Goal: Information Seeking & Learning: Learn about a topic

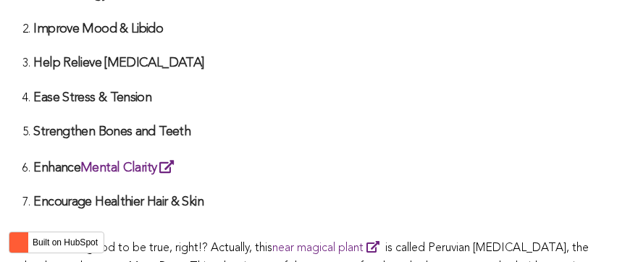
scroll to position [3680, 0]
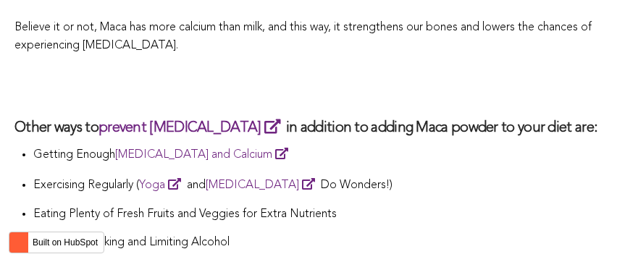
click at [306, 145] on p "Getting Enough [MEDICAL_DATA] and Calcium" at bounding box center [317, 155] width 569 height 20
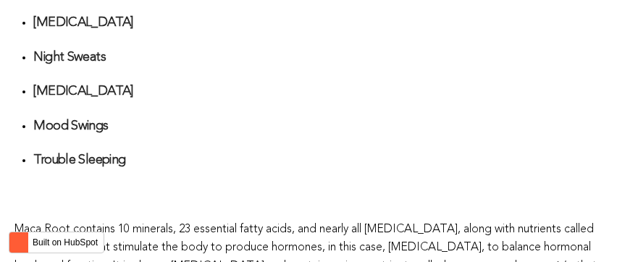
scroll to position [3996, 0]
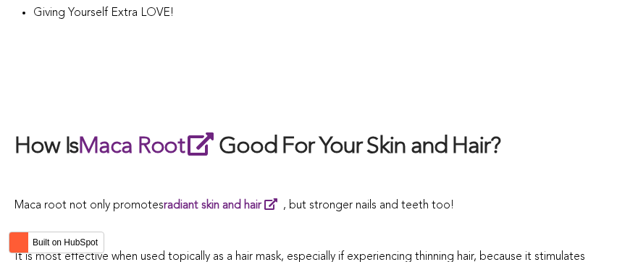
click at [287, 130] on h2 "How Is Maca Root Good For Your Skin and Hair?" at bounding box center [308, 146] width 588 height 33
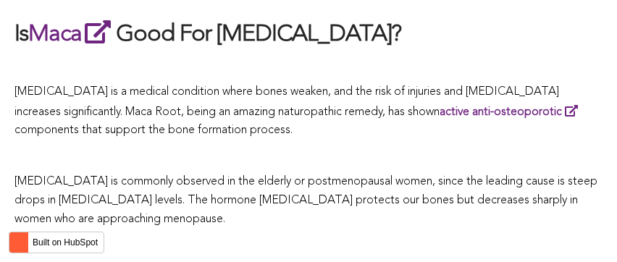
click at [351, 148] on p at bounding box center [308, 157] width 588 height 19
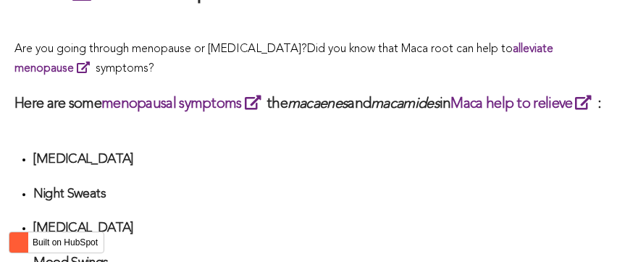
scroll to position [3554, 0]
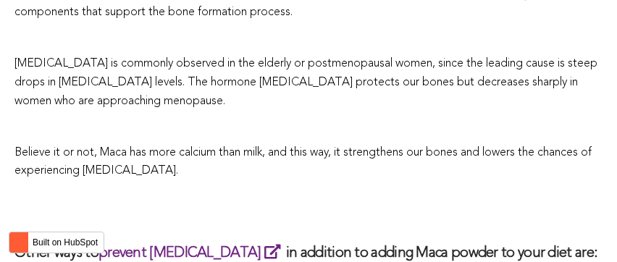
click at [422, 147] on span "Believe it or not, Maca has more calcium than milk, and this way, it strengthen…" at bounding box center [302, 162] width 577 height 30
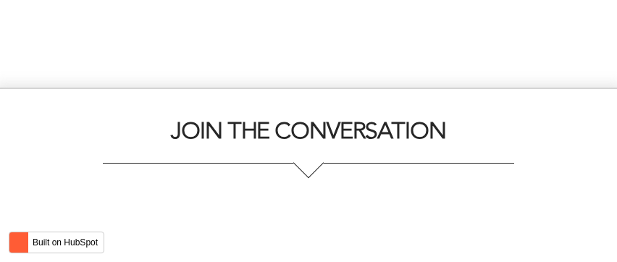
scroll to position [3266, 0]
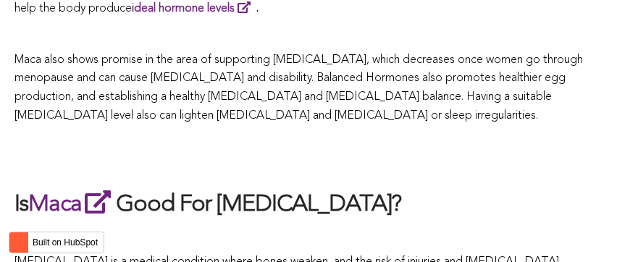
click at [285, 140] on h2 at bounding box center [308, 156] width 588 height 33
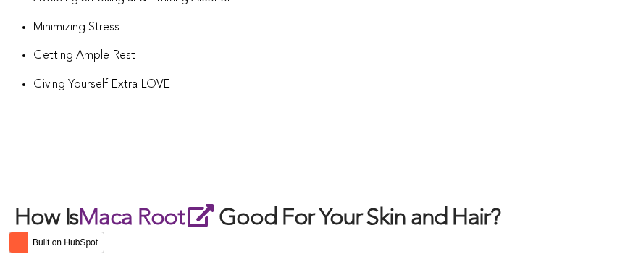
scroll to position [2763, 0]
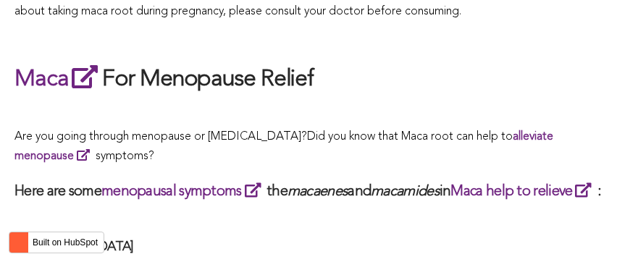
click at [280, 130] on span "What Are The Health Benefits of Maca For Women ? Hi [DEMOGRAPHIC_DATA], have yo…" at bounding box center [308, 219] width 588 height 4477
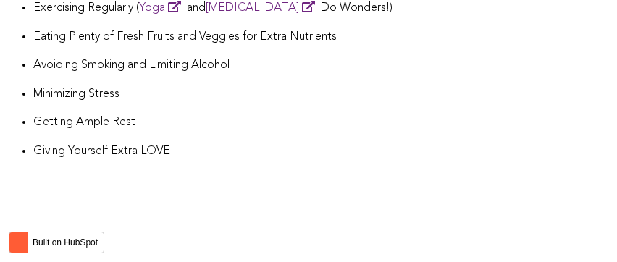
click at [339, 143] on p "Giving Yourself Extra LOVE!" at bounding box center [317, 152] width 569 height 19
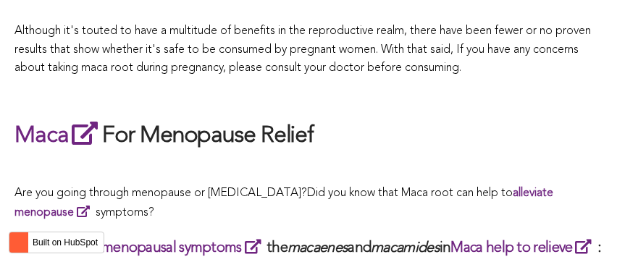
scroll to position [3541, 0]
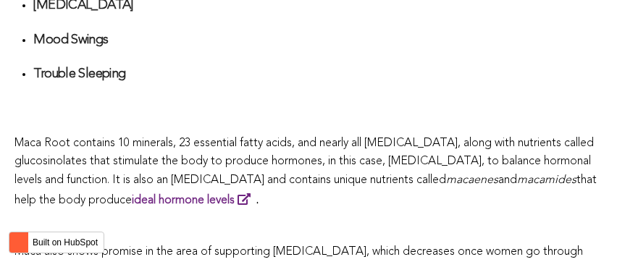
scroll to position [4321, 0]
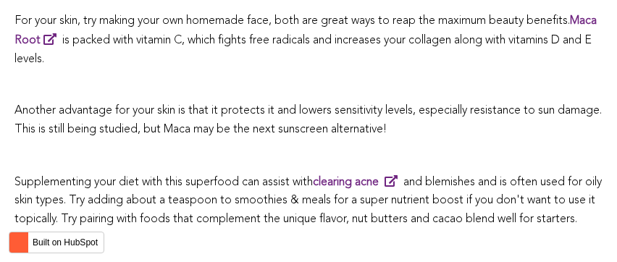
click at [241, 146] on p at bounding box center [308, 155] width 588 height 19
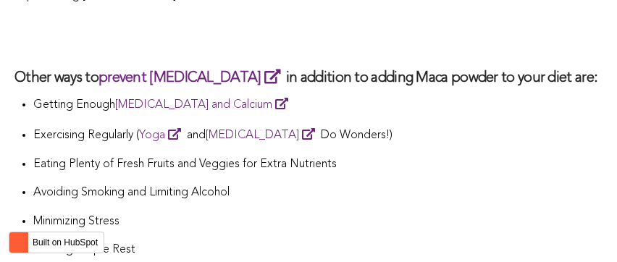
scroll to position [3102, 0]
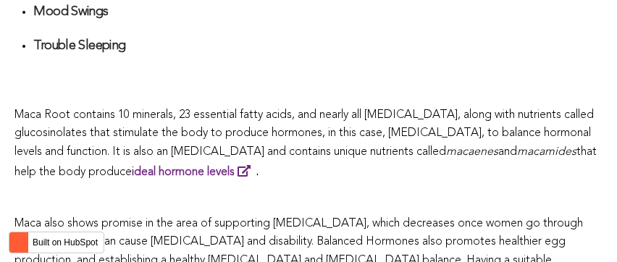
click at [280, 130] on span "Maca Root contains 10 minerals, 23 essential fatty acids, and nearly all [MEDIC…" at bounding box center [304, 133] width 580 height 49
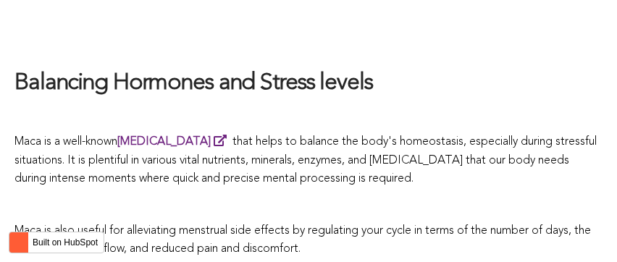
scroll to position [2437, 0]
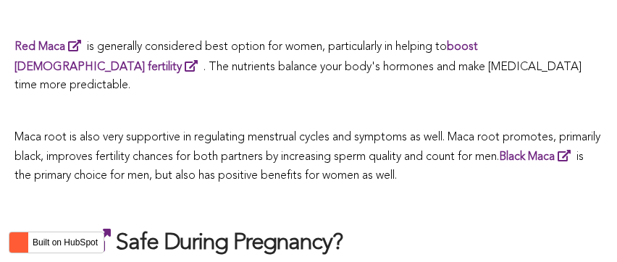
click at [387, 130] on p "Maca root is also very supportive in regulating menstrual cycles and symptoms a…" at bounding box center [308, 157] width 588 height 57
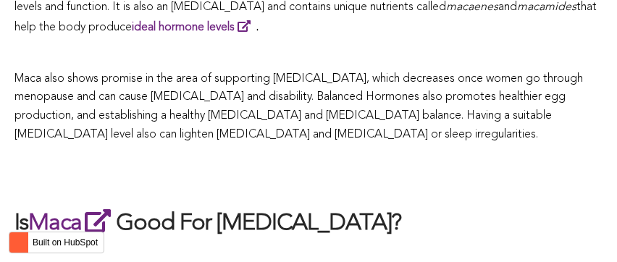
scroll to position [3264, 0]
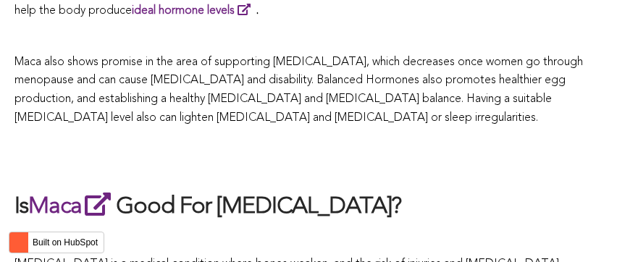
click at [238, 230] on p at bounding box center [308, 239] width 588 height 19
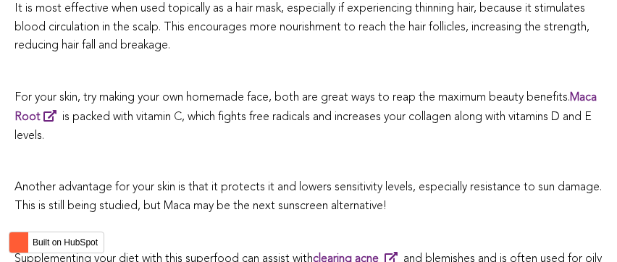
scroll to position [4349, 0]
